Goal: Transaction & Acquisition: Download file/media

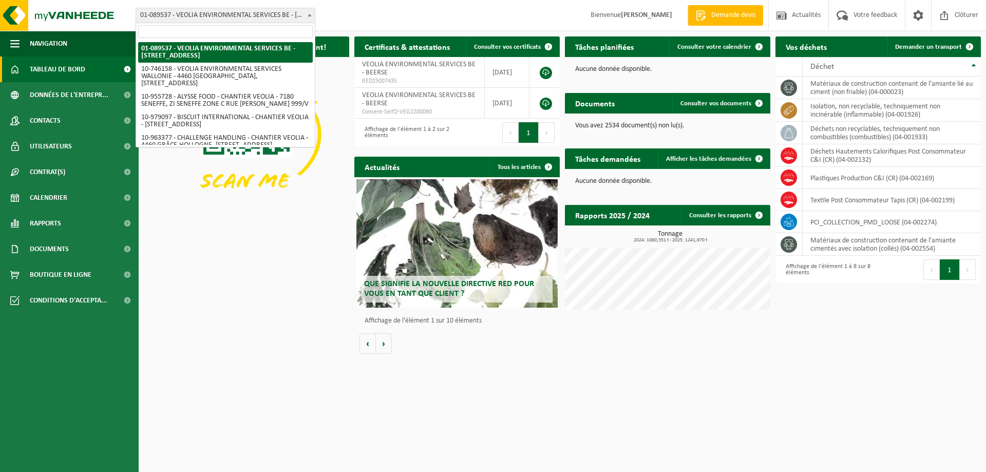
click at [308, 13] on span at bounding box center [310, 14] width 10 height 13
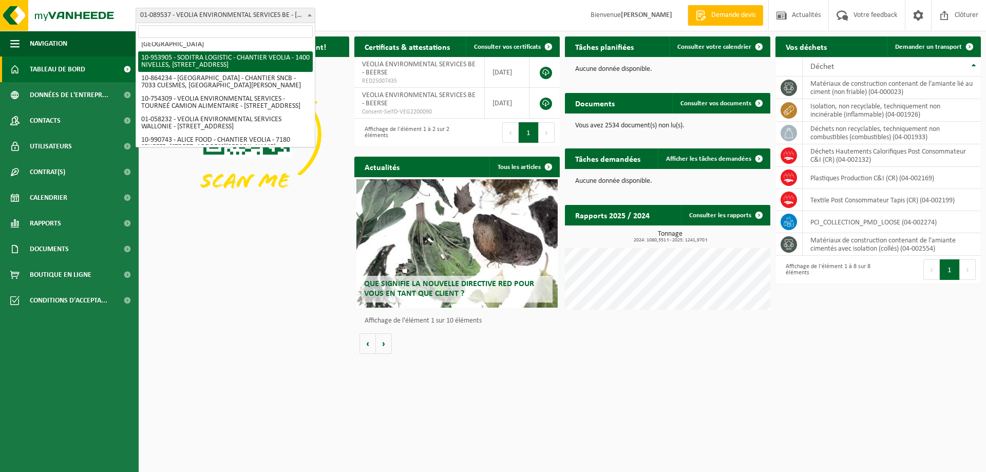
scroll to position [610, 0]
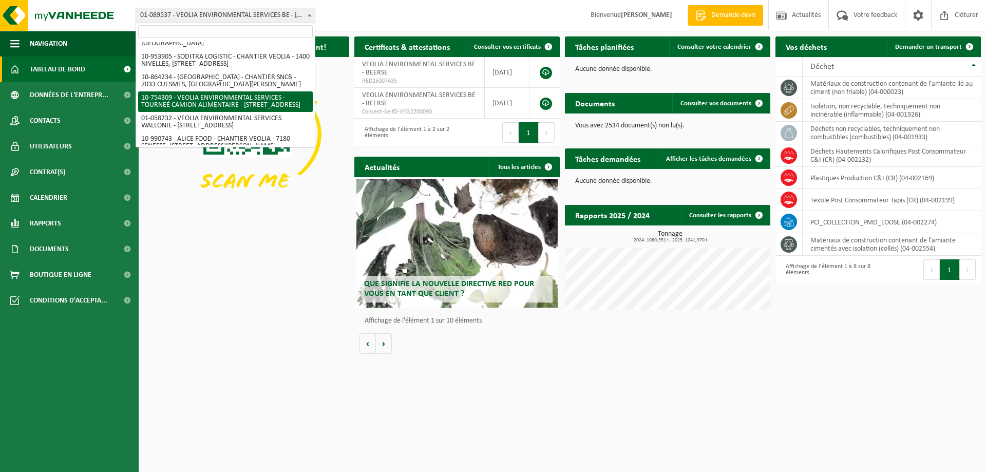
select select "95907"
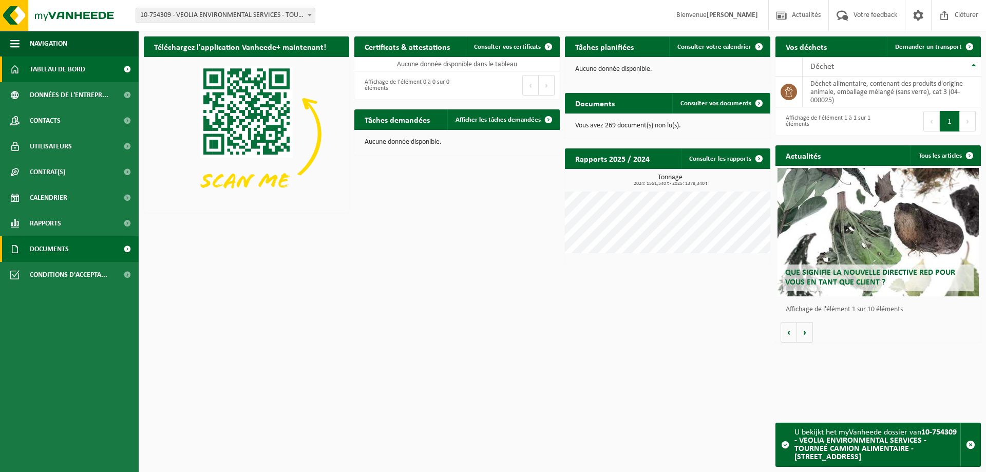
click at [44, 248] on span "Documents" at bounding box center [49, 249] width 39 height 26
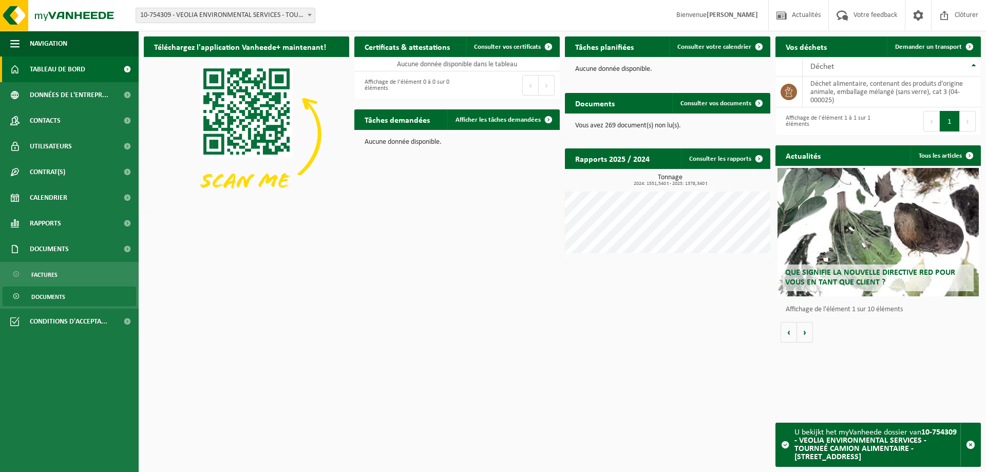
click at [37, 296] on span "Documents" at bounding box center [48, 297] width 34 height 20
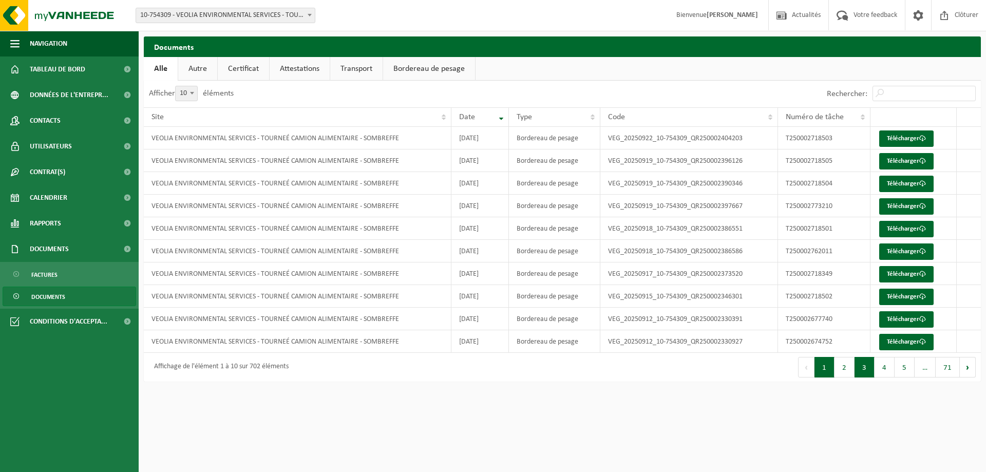
click at [869, 370] on button "3" at bounding box center [865, 367] width 20 height 21
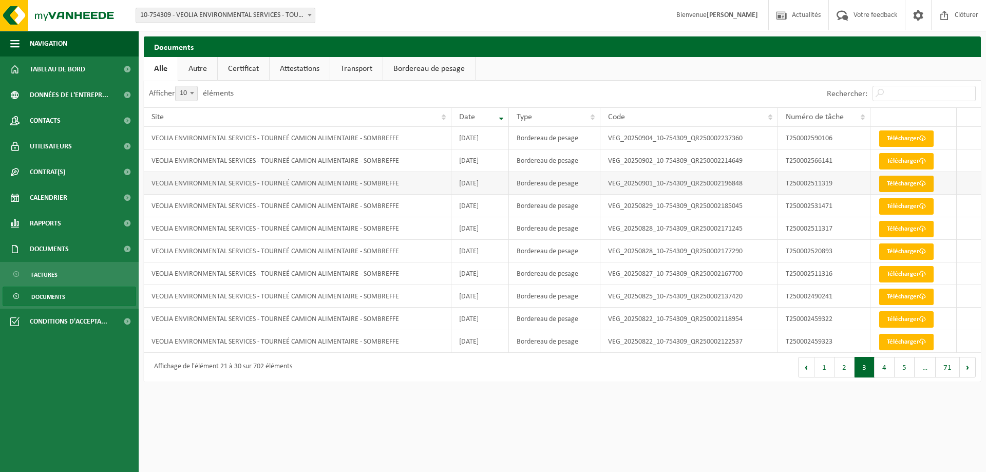
click at [897, 187] on link "Télécharger" at bounding box center [907, 184] width 54 height 16
click at [903, 164] on link "Télécharger" at bounding box center [907, 161] width 54 height 16
click at [910, 138] on link "Télécharger" at bounding box center [907, 138] width 54 height 16
click at [844, 370] on button "2" at bounding box center [845, 367] width 20 height 21
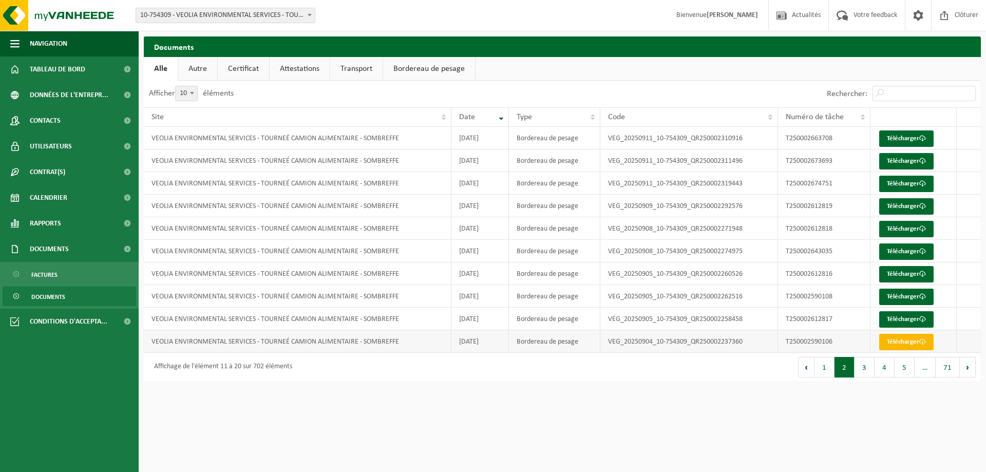
click at [910, 339] on link "Télécharger" at bounding box center [907, 342] width 54 height 16
click at [903, 321] on link "Télécharger" at bounding box center [907, 319] width 54 height 16
click at [891, 296] on link "Télécharger" at bounding box center [907, 297] width 54 height 16
click at [896, 275] on link "Télécharger" at bounding box center [907, 274] width 54 height 16
click at [921, 276] on span at bounding box center [923, 274] width 7 height 7
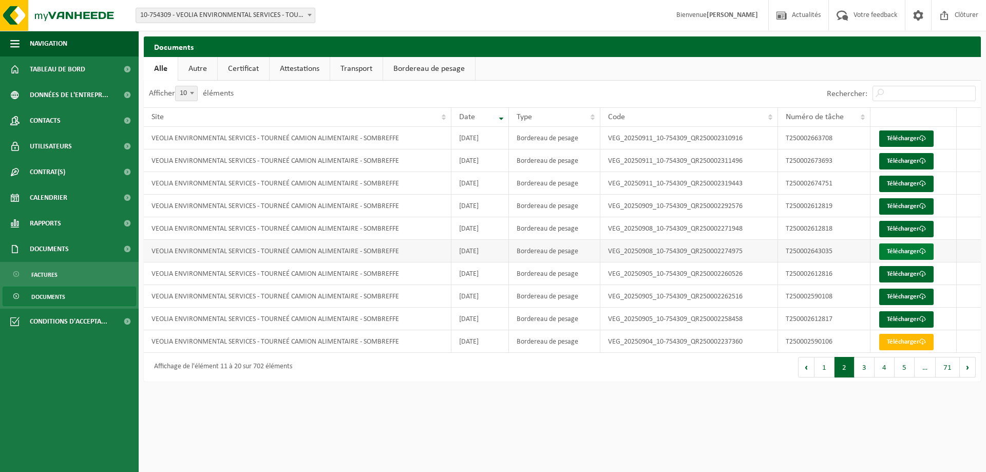
click at [909, 253] on link "Télécharger" at bounding box center [907, 252] width 54 height 16
click at [893, 227] on link "Télécharger" at bounding box center [907, 229] width 54 height 16
click at [896, 205] on link "Télécharger" at bounding box center [907, 206] width 54 height 16
click at [905, 179] on link "Télécharger" at bounding box center [907, 184] width 54 height 16
click at [908, 162] on link "Télécharger" at bounding box center [907, 161] width 54 height 16
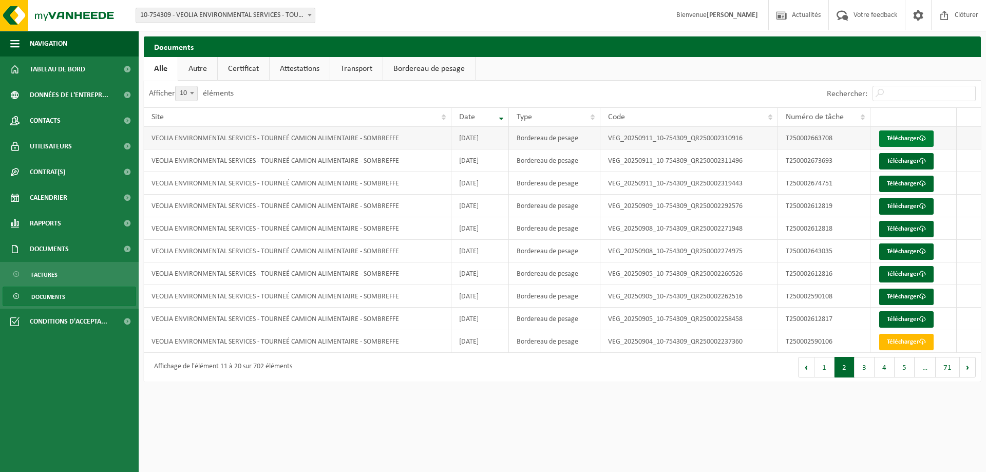
click at [905, 136] on link "Télécharger" at bounding box center [907, 138] width 54 height 16
click at [825, 376] on button "1" at bounding box center [825, 367] width 20 height 21
click at [915, 339] on link "Télécharger" at bounding box center [907, 342] width 54 height 16
click at [903, 324] on link "Télécharger" at bounding box center [907, 319] width 54 height 16
click at [920, 298] on link "Télécharger" at bounding box center [907, 297] width 54 height 16
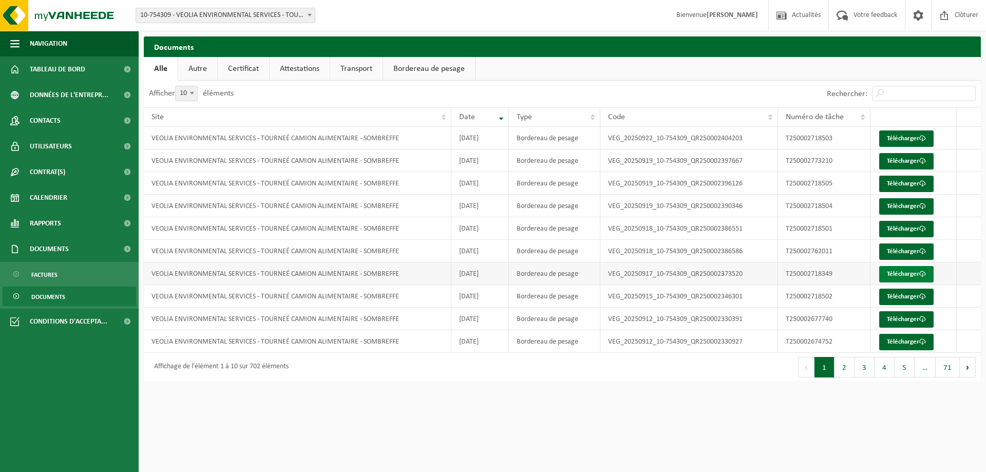
click at [903, 276] on link "Télécharger" at bounding box center [907, 274] width 54 height 16
click at [908, 251] on link "Télécharger" at bounding box center [907, 252] width 54 height 16
click at [909, 227] on link "Télécharger" at bounding box center [907, 229] width 54 height 16
click at [915, 229] on link "Télécharger" at bounding box center [907, 229] width 54 height 16
click at [905, 208] on link "Télécharger" at bounding box center [907, 206] width 54 height 16
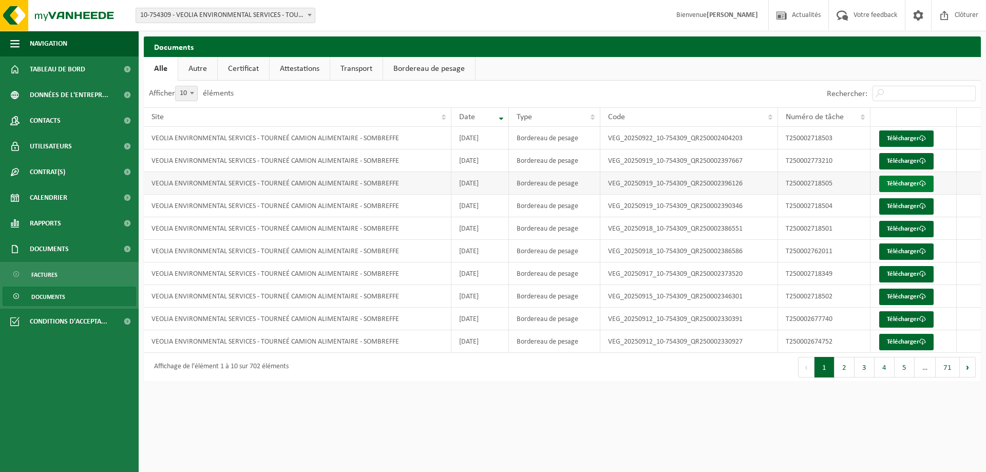
click at [902, 188] on link "Télécharger" at bounding box center [907, 184] width 54 height 16
click at [894, 157] on link "Télécharger" at bounding box center [907, 161] width 54 height 16
click at [915, 138] on link "Télécharger" at bounding box center [907, 138] width 54 height 16
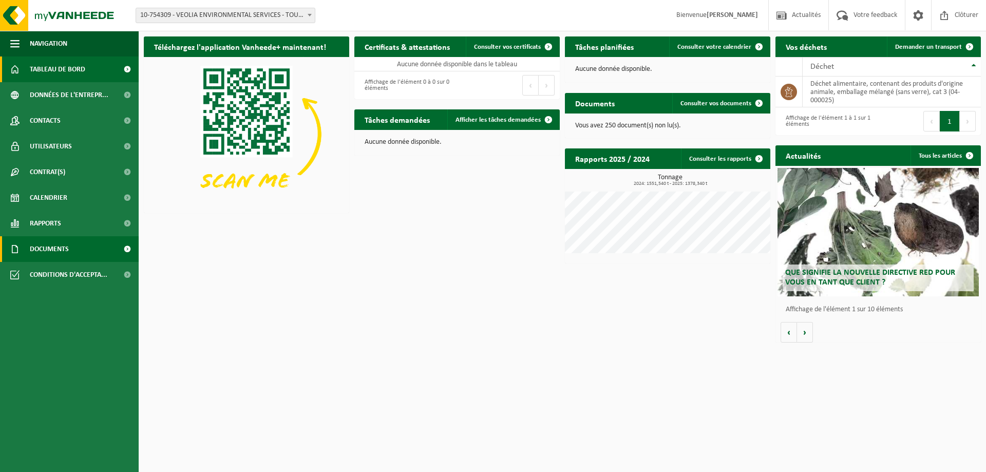
click at [42, 253] on span "Documents" at bounding box center [49, 249] width 39 height 26
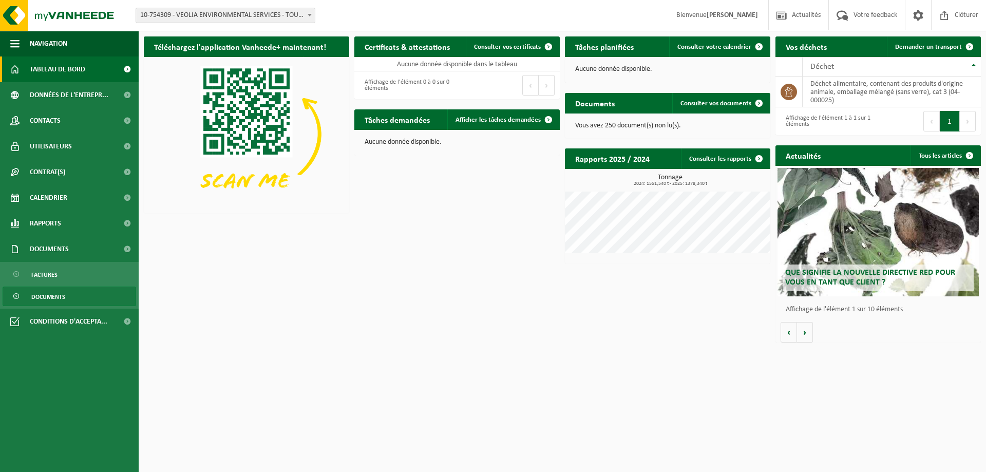
click at [44, 304] on span "Documents" at bounding box center [48, 297] width 34 height 20
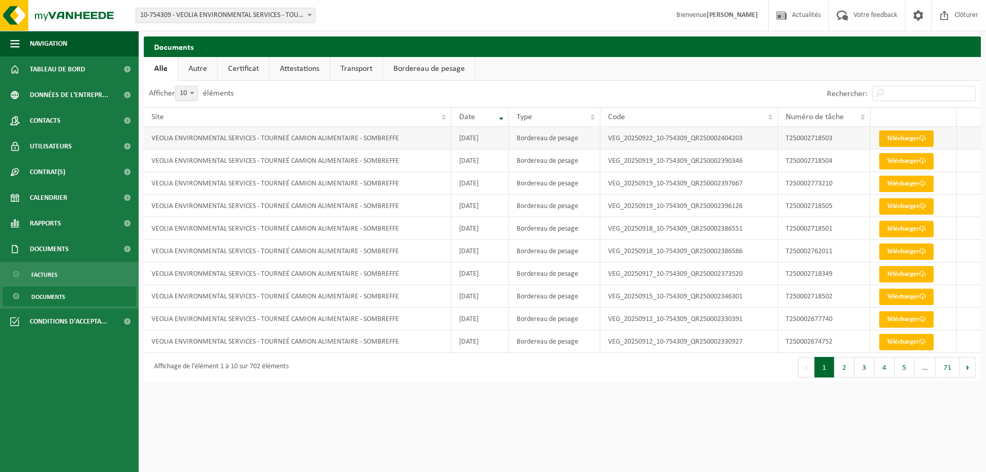
click at [912, 138] on link "Télécharger" at bounding box center [907, 138] width 54 height 16
